Goal: Task Accomplishment & Management: Use online tool/utility

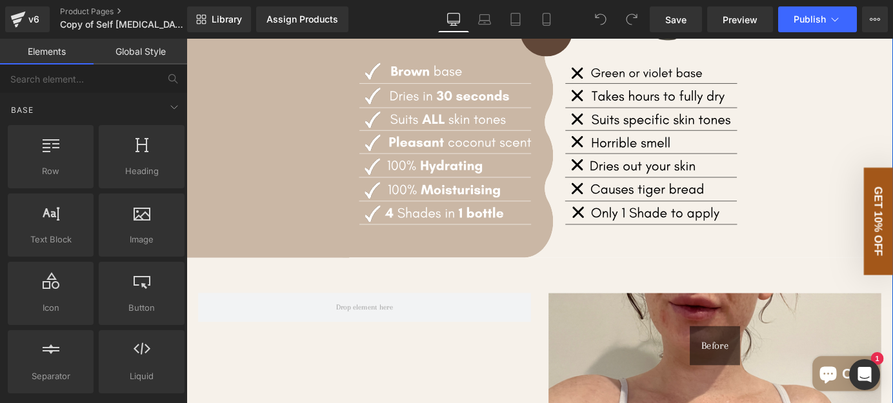
scroll to position [1174, 0]
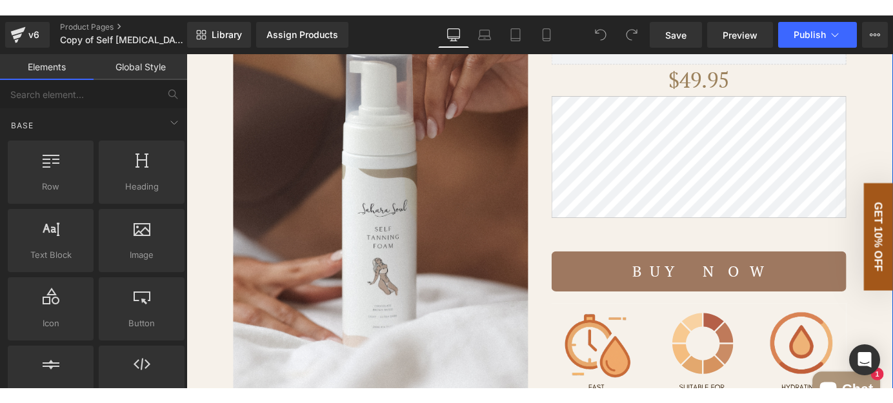
scroll to position [176, 0]
